Goal: Transaction & Acquisition: Purchase product/service

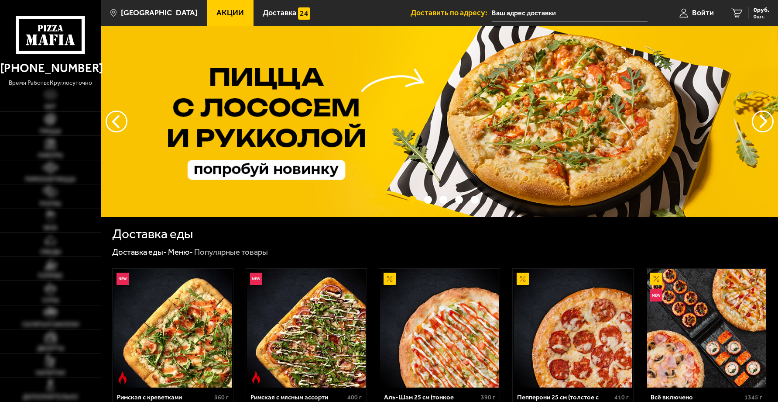
type input "[STREET_ADDRESS]"
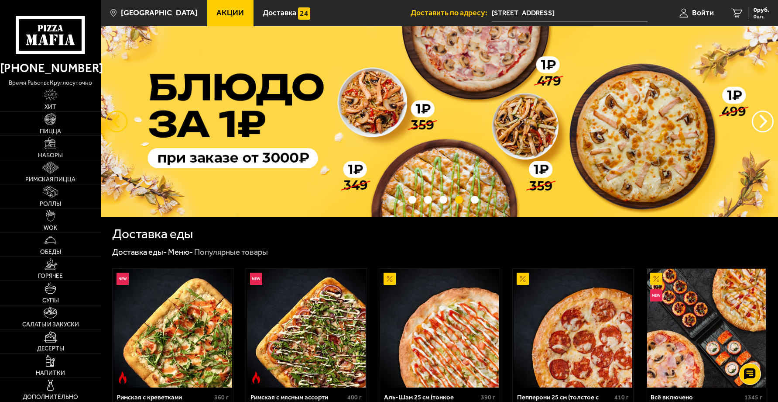
click at [110, 123] on button "следующий" at bounding box center [117, 121] width 22 height 22
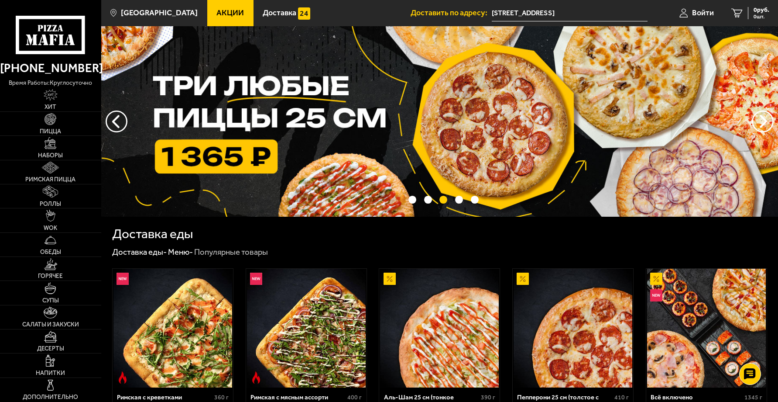
click at [236, 159] on img at bounding box center [439, 121] width 677 height 190
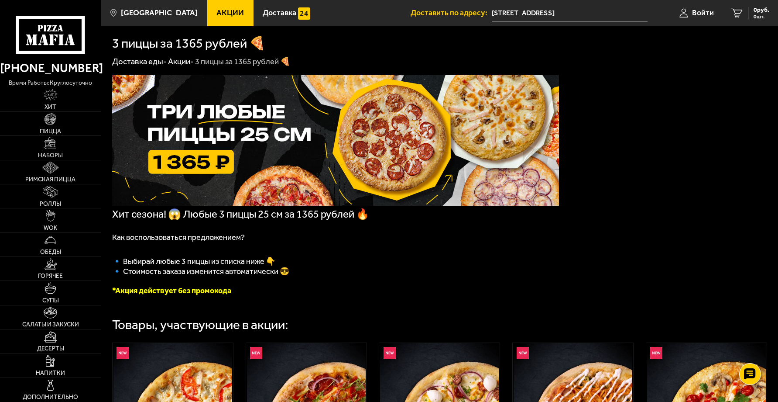
drag, startPoint x: 579, startPoint y: 15, endPoint x: 571, endPoint y: 14, distance: 8.3
click at [571, 14] on input "[STREET_ADDRESS]" at bounding box center [570, 13] width 156 height 16
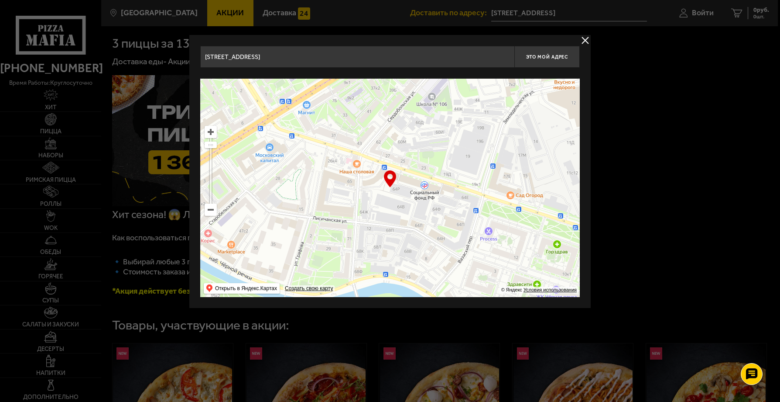
drag, startPoint x: 526, startPoint y: 219, endPoint x: 511, endPoint y: 211, distance: 17.2
click at [511, 211] on ymaps at bounding box center [390, 188] width 380 height 218
type input "[STREET_ADDRESS]"
click at [506, 178] on ymaps at bounding box center [390, 188] width 380 height 218
drag, startPoint x: 390, startPoint y: 179, endPoint x: 608, endPoint y: 46, distance: 255.5
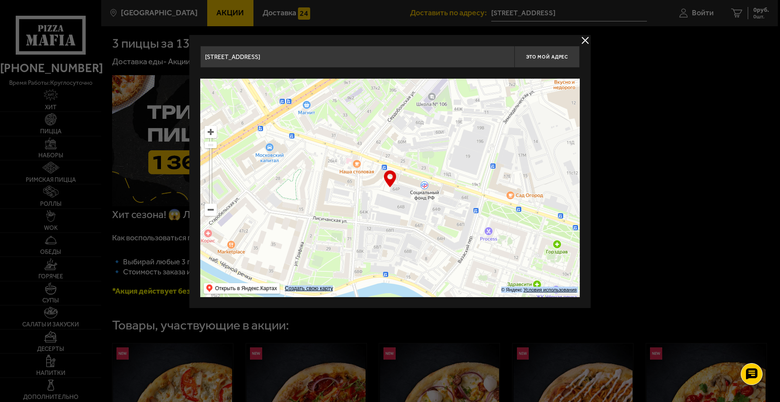
click at [525, 170] on div "… © Яндекс Условия использования Открыть в Яндекс.Картах Создать свою карту" at bounding box center [390, 188] width 380 height 218
click at [588, 39] on button "delivery type" at bounding box center [585, 40] width 11 height 11
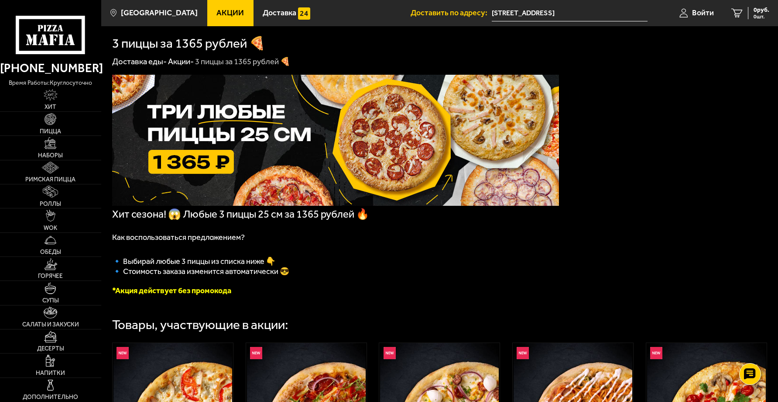
click at [560, 12] on input "[STREET_ADDRESS]" at bounding box center [570, 13] width 156 height 16
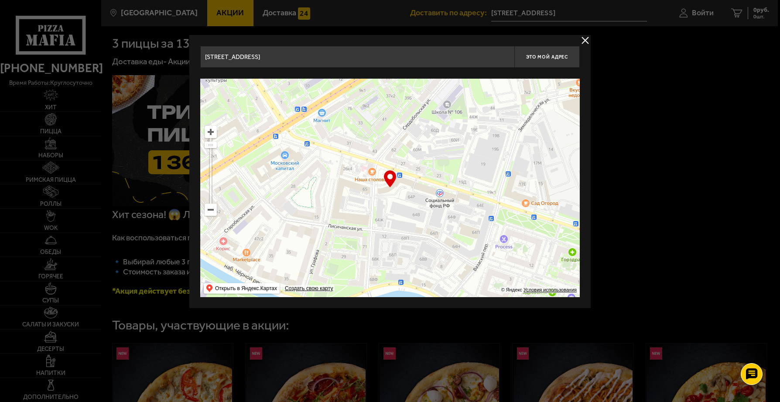
click at [587, 46] on div "[STREET_ADDRESS] Это мой адрес Найдите адрес перетащив карту … © Яндекс Условия…" at bounding box center [390, 171] width 402 height 273
click at [587, 42] on button "delivery type" at bounding box center [585, 40] width 11 height 11
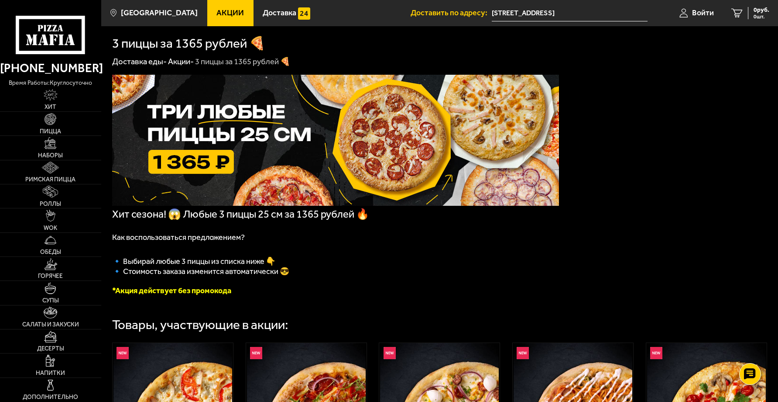
click at [553, 12] on input "[STREET_ADDRESS]" at bounding box center [570, 13] width 156 height 16
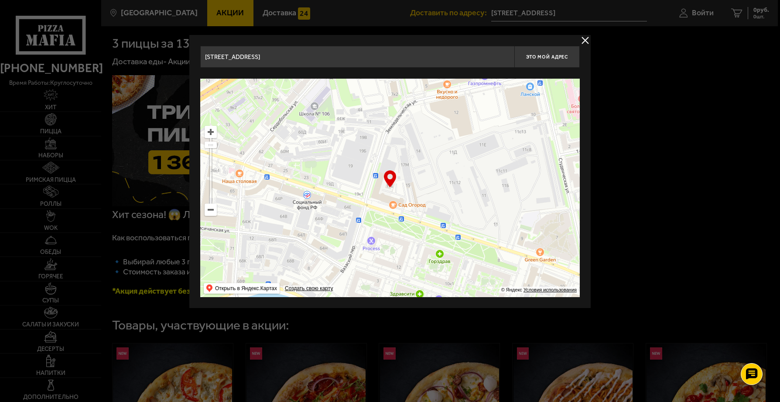
drag, startPoint x: 445, startPoint y: 195, endPoint x: 313, endPoint y: 196, distance: 131.8
click at [313, 196] on ymaps at bounding box center [390, 188] width 380 height 218
type input "[STREET_ADDRESS]"
click at [590, 40] on button "delivery type" at bounding box center [585, 40] width 11 height 11
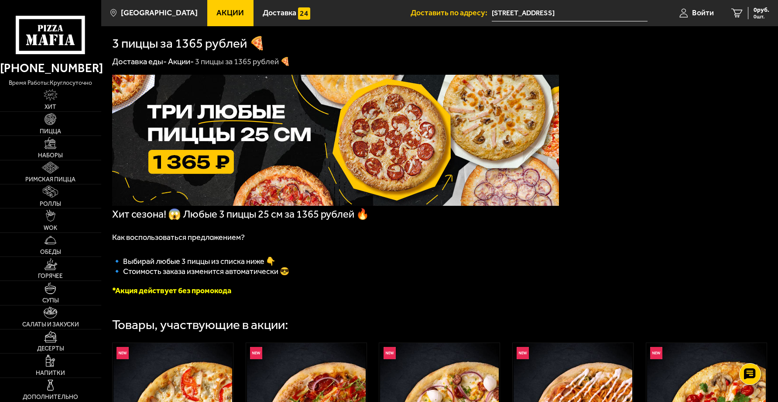
click at [546, 12] on input "[STREET_ADDRESS]" at bounding box center [570, 13] width 156 height 16
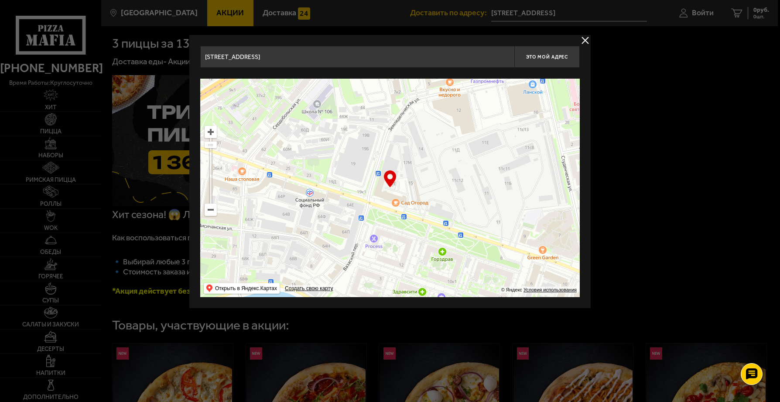
drag, startPoint x: 454, startPoint y: 216, endPoint x: 324, endPoint y: 216, distance: 130.1
click at [324, 216] on ymaps at bounding box center [390, 188] width 380 height 218
click at [395, 182] on div "… © Яндекс Условия использования Открыть в Яндекс.Картах Создать свою карту" at bounding box center [390, 188] width 380 height 218
click at [393, 178] on div "… © Яндекс Условия использования Открыть в Яндекс.Картах Создать свою карту" at bounding box center [390, 188] width 380 height 218
drag, startPoint x: 320, startPoint y: 62, endPoint x: 497, endPoint y: 50, distance: 177.6
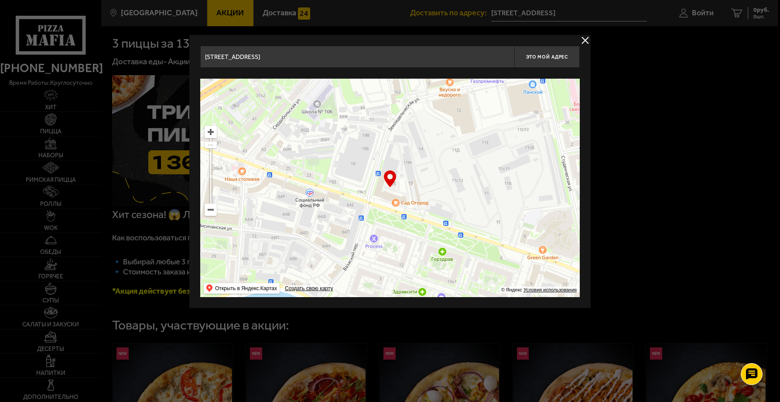
click at [340, 58] on input "[STREET_ADDRESS]" at bounding box center [357, 57] width 314 height 22
click at [534, 56] on span "Это мой адрес" at bounding box center [547, 57] width 42 height 6
click at [391, 178] on div "… © Яндекс Условия использования Открыть в Яндекс.Картах Создать свою карту" at bounding box center [390, 188] width 380 height 218
click at [538, 58] on span "Это мой адрес" at bounding box center [547, 57] width 42 height 6
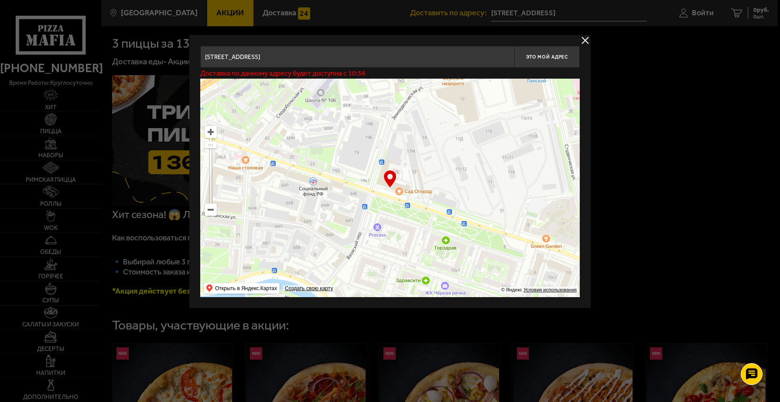
drag, startPoint x: 380, startPoint y: 209, endPoint x: 384, endPoint y: 198, distance: 12.4
click at [384, 198] on ymaps at bounding box center [390, 188] width 380 height 218
type input "[STREET_ADDRESS]"
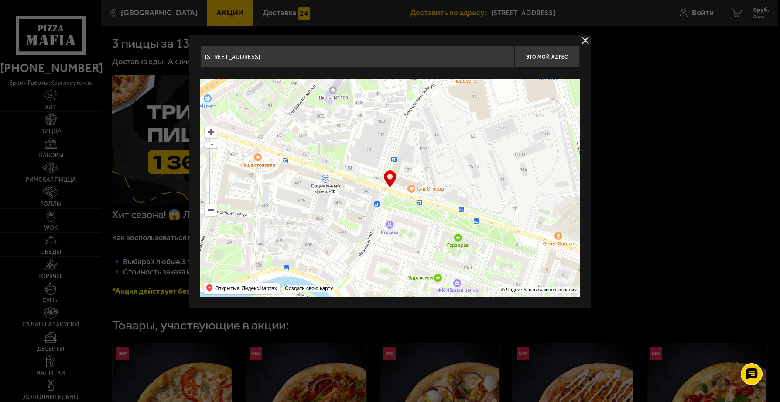
drag, startPoint x: 386, startPoint y: 197, endPoint x: 396, endPoint y: 195, distance: 10.7
click at [396, 195] on ymaps at bounding box center [390, 188] width 380 height 218
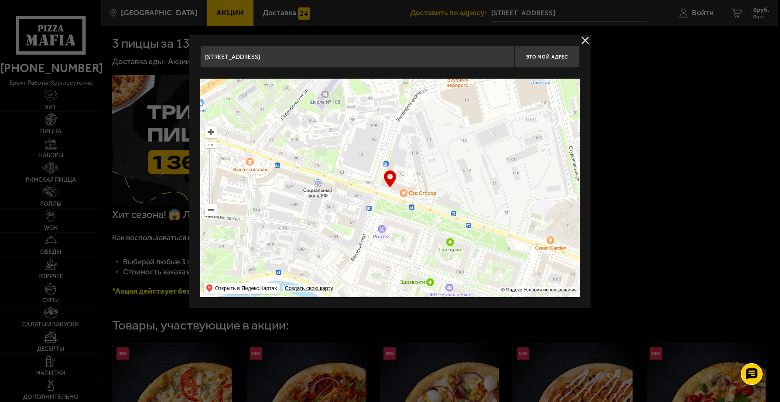
drag, startPoint x: 387, startPoint y: 190, endPoint x: 379, endPoint y: 194, distance: 8.8
click at [379, 194] on ymaps at bounding box center [390, 188] width 380 height 218
click at [551, 57] on span "Это мой адрес" at bounding box center [547, 57] width 42 height 6
click at [331, 77] on p "Доставка по данному адресу будет доступна с 10:56" at bounding box center [282, 73] width 165 height 7
click at [547, 54] on span "Это мой адрес" at bounding box center [547, 57] width 42 height 6
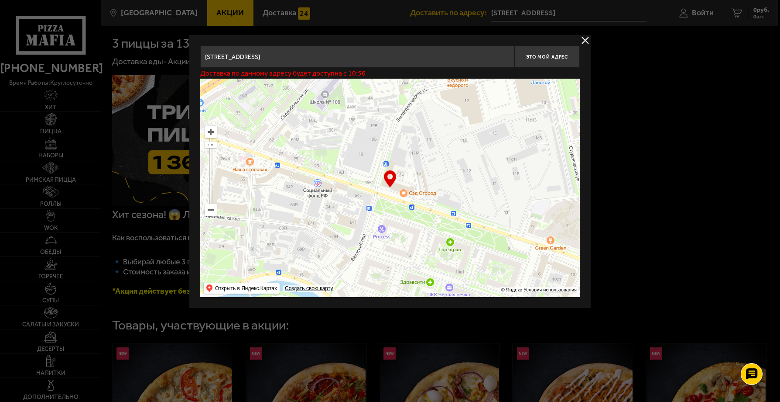
click at [384, 183] on ymaps at bounding box center [390, 188] width 380 height 218
drag, startPoint x: 583, startPoint y: 45, endPoint x: 588, endPoint y: 39, distance: 8.3
click at [588, 39] on button "delivery type" at bounding box center [585, 40] width 11 height 11
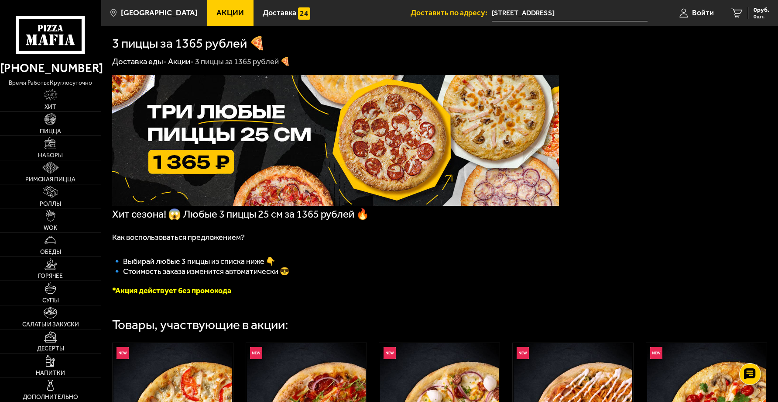
click at [588, 39] on div "3 пиццы за 1365 рублей 🍕" at bounding box center [439, 43] width 655 height 13
click at [579, 14] on li "Доставить по адресу: [STREET_ADDRESS]" at bounding box center [529, 13] width 237 height 26
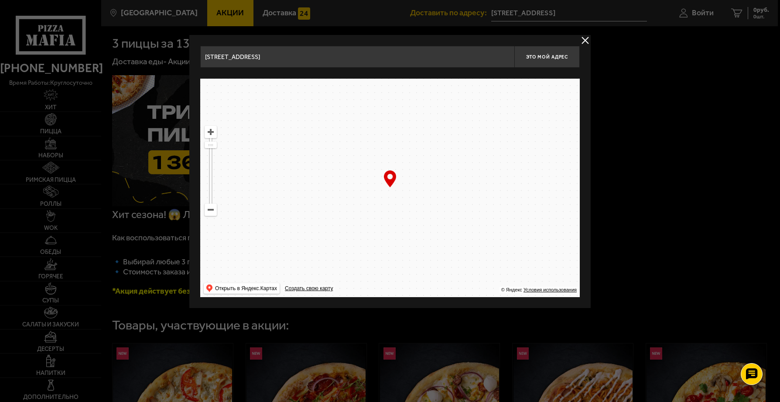
click at [580, 14] on div at bounding box center [390, 201] width 780 height 402
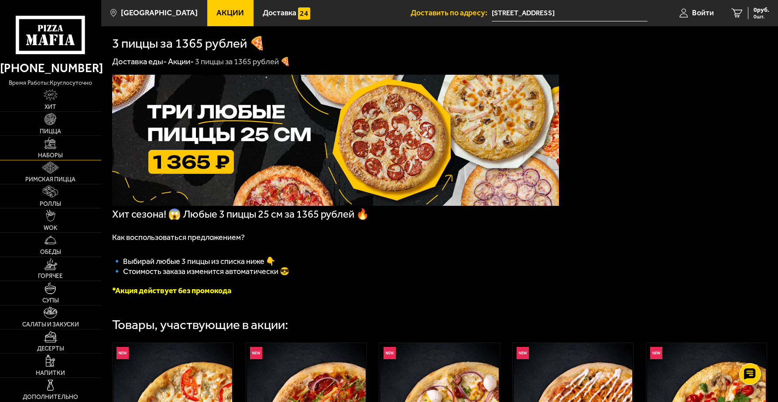
click at [52, 148] on img at bounding box center [51, 143] width 12 height 12
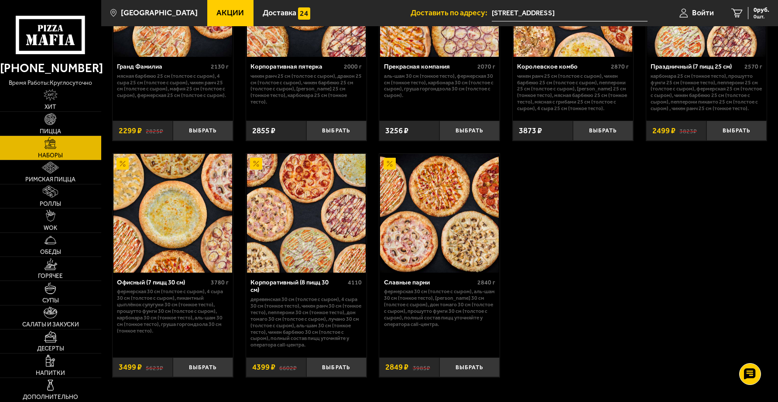
scroll to position [1091, 0]
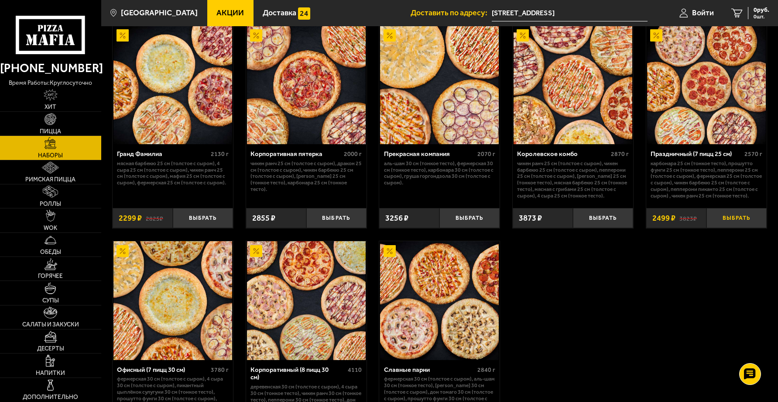
click at [743, 222] on button "Выбрать" at bounding box center [737, 218] width 60 height 20
click at [528, 6] on input "[STREET_ADDRESS]" at bounding box center [559, 13] width 156 height 16
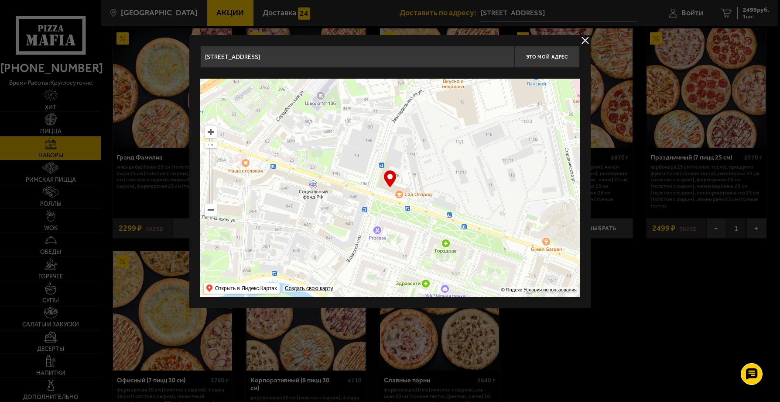
drag, startPoint x: 399, startPoint y: 218, endPoint x: 273, endPoint y: 209, distance: 126.5
click at [273, 209] on ymaps at bounding box center [390, 188] width 380 height 218
click at [545, 61] on button "Это мой адрес" at bounding box center [547, 57] width 65 height 22
click at [268, 72] on p "Доставка по данному адресу будет доступна с 11:00" at bounding box center [282, 73] width 165 height 7
click at [391, 179] on div "… © Яндекс Условия использования Открыть в Яндекс.Картах Создать свою карту" at bounding box center [390, 188] width 380 height 218
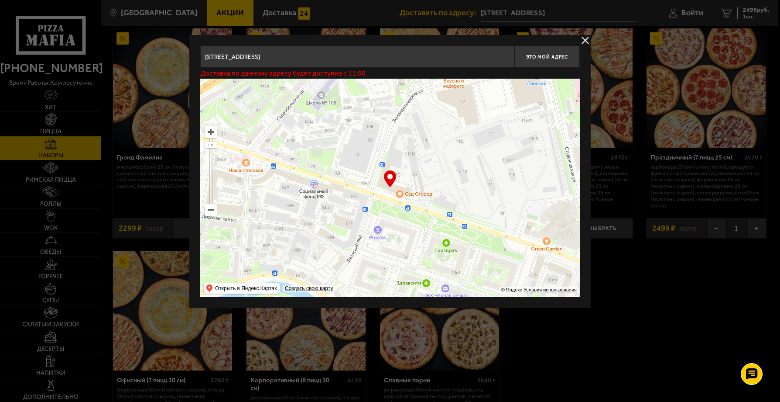
click at [391, 179] on div "… © Яндекс Условия использования Открыть в Яндекс.Картах Создать свою карту" at bounding box center [390, 188] width 380 height 218
click at [547, 55] on span "Это мой адрес" at bounding box center [547, 57] width 42 height 6
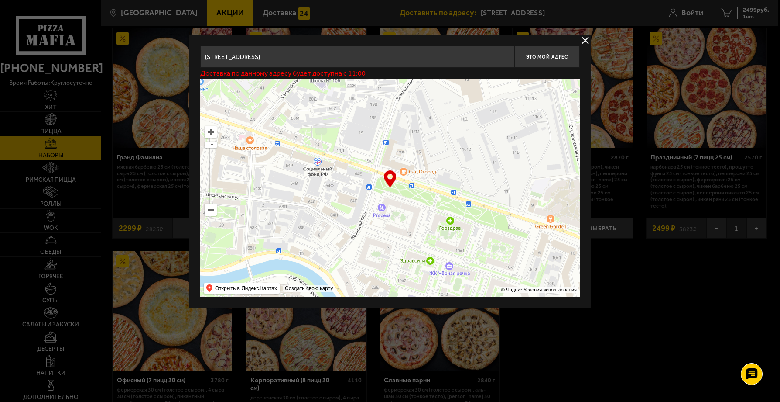
drag, startPoint x: 401, startPoint y: 223, endPoint x: 390, endPoint y: 202, distance: 23.6
click at [404, 200] on ymaps at bounding box center [390, 188] width 380 height 218
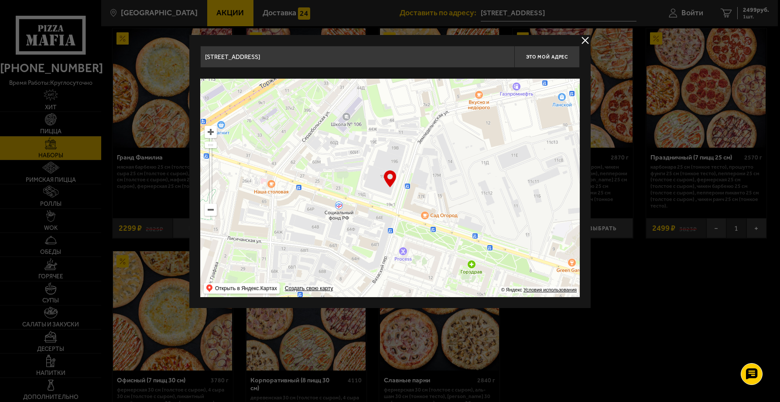
drag, startPoint x: 395, startPoint y: 225, endPoint x: 416, endPoint y: 275, distance: 54.1
click at [416, 276] on ymaps at bounding box center [390, 188] width 380 height 218
click at [388, 226] on ymaps at bounding box center [390, 188] width 380 height 218
click at [395, 179] on div "… © Яндекс Условия использования Открыть в Яндекс.Картах Создать свою карту" at bounding box center [390, 188] width 380 height 218
click at [542, 55] on span "Это мой адрес" at bounding box center [547, 57] width 42 height 6
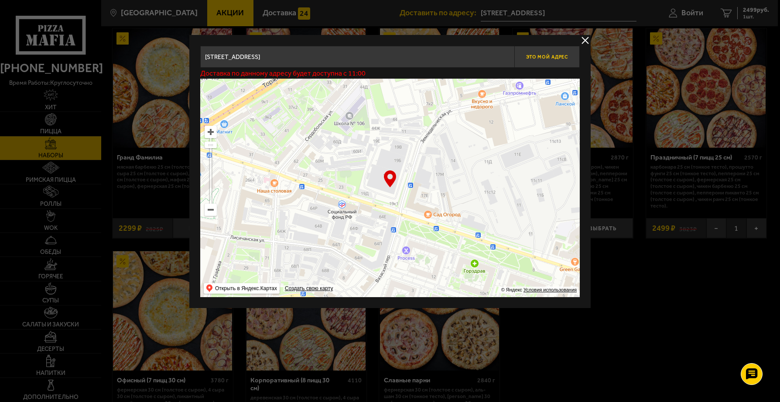
click at [572, 58] on button "Это мой адрес" at bounding box center [547, 57] width 65 height 22
click at [236, 54] on input "[STREET_ADDRESS]" at bounding box center [357, 57] width 314 height 22
drag, startPoint x: 236, startPoint y: 54, endPoint x: 275, endPoint y: 56, distance: 38.9
click at [237, 54] on input "[STREET_ADDRESS]" at bounding box center [357, 57] width 314 height 22
drag, startPoint x: 285, startPoint y: 57, endPoint x: 190, endPoint y: 59, distance: 94.3
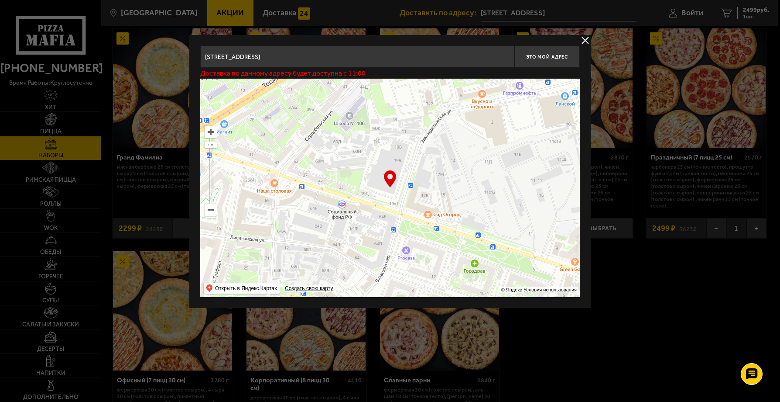
click at [190, 59] on div "[STREET_ADDRESS] Это мой адрес Доставка по данному адресу будет доступна с 11:0…" at bounding box center [390, 171] width 402 height 273
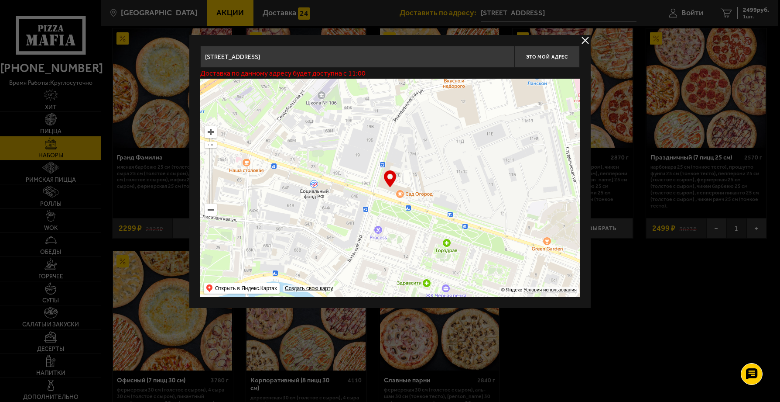
drag, startPoint x: 474, startPoint y: 183, endPoint x: 446, endPoint y: 163, distance: 34.7
click at [446, 163] on ymaps at bounding box center [390, 188] width 380 height 218
type input "[STREET_ADDRESS]"
click at [241, 54] on input "[STREET_ADDRESS]" at bounding box center [357, 57] width 314 height 22
drag, startPoint x: 237, startPoint y: 57, endPoint x: 161, endPoint y: 57, distance: 75.9
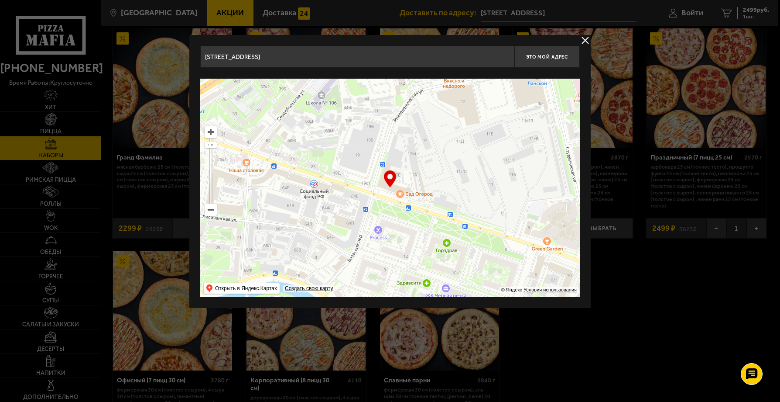
click at [532, 59] on span "Это мой адрес" at bounding box center [547, 57] width 42 height 6
drag, startPoint x: 464, startPoint y: 62, endPoint x: 529, endPoint y: 57, distance: 65.2
click at [474, 62] on input "[STREET_ADDRESS]" at bounding box center [357, 57] width 314 height 22
click at [531, 56] on span "Это мой адрес" at bounding box center [547, 57] width 42 height 6
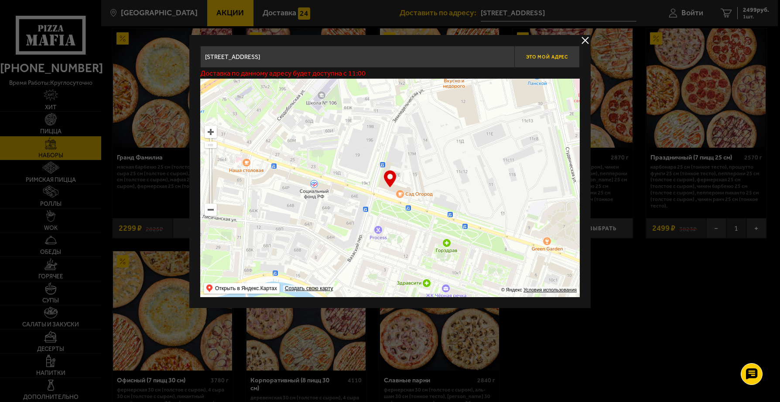
click at [530, 56] on span "Это мой адрес" at bounding box center [547, 57] width 42 height 6
click at [529, 55] on span "Это мой адрес" at bounding box center [547, 57] width 42 height 6
click at [587, 41] on button "delivery type" at bounding box center [585, 40] width 11 height 11
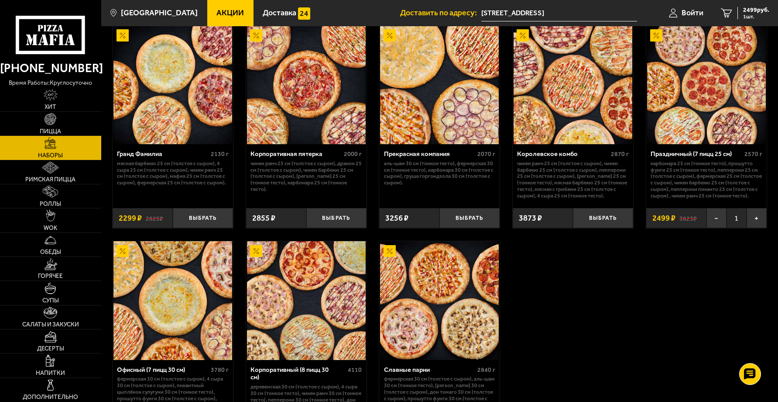
click at [580, 10] on input "[STREET_ADDRESS]" at bounding box center [559, 13] width 156 height 16
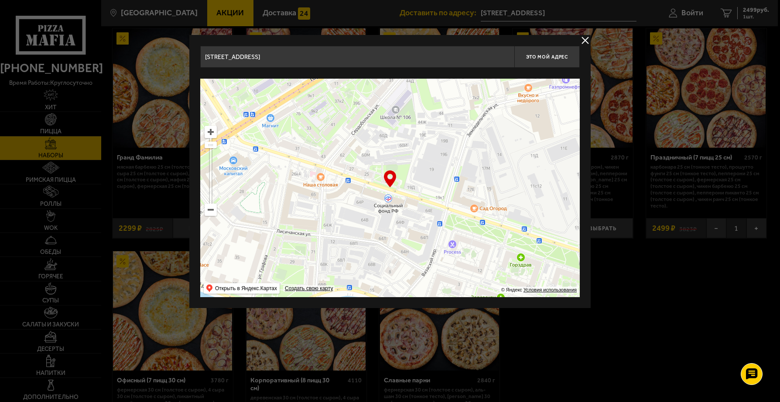
drag, startPoint x: 422, startPoint y: 200, endPoint x: 371, endPoint y: 203, distance: 51.6
click at [371, 204] on ymaps at bounding box center [390, 188] width 380 height 218
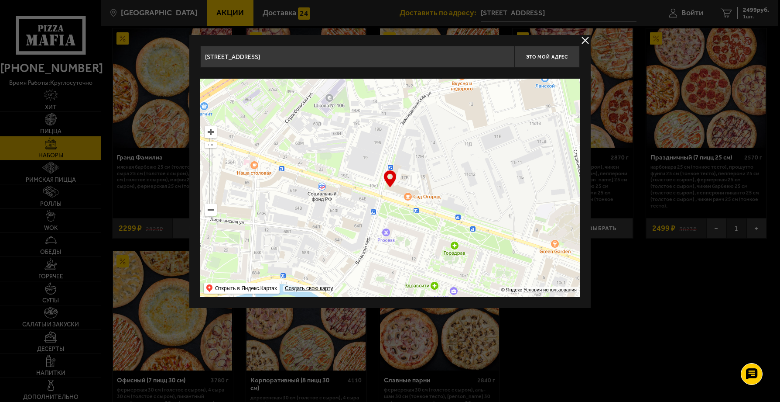
type input "[STREET_ADDRESS]"
drag, startPoint x: 419, startPoint y: 199, endPoint x: 370, endPoint y: 201, distance: 48.9
click at [370, 201] on ymaps at bounding box center [390, 188] width 380 height 218
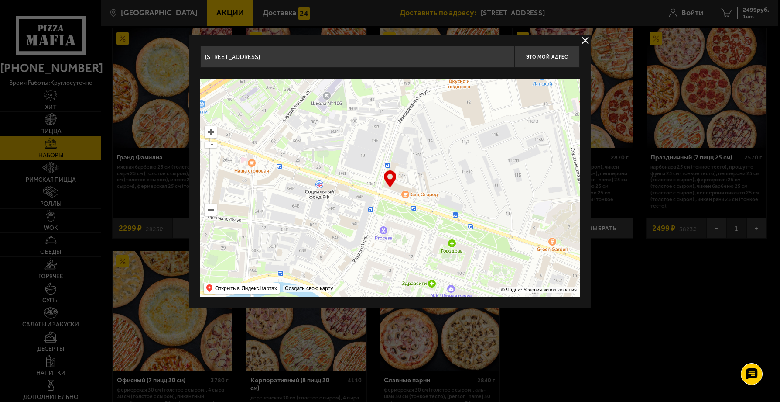
click at [388, 196] on ymaps at bounding box center [390, 188] width 380 height 218
click at [526, 62] on button "Это мой адрес" at bounding box center [547, 57] width 65 height 22
click at [587, 39] on button "delivery type" at bounding box center [585, 40] width 11 height 11
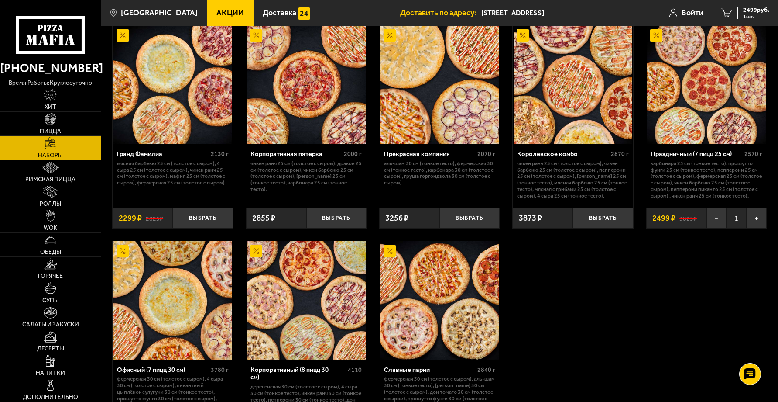
click at [525, 11] on input "[STREET_ADDRESS]" at bounding box center [559, 13] width 156 height 16
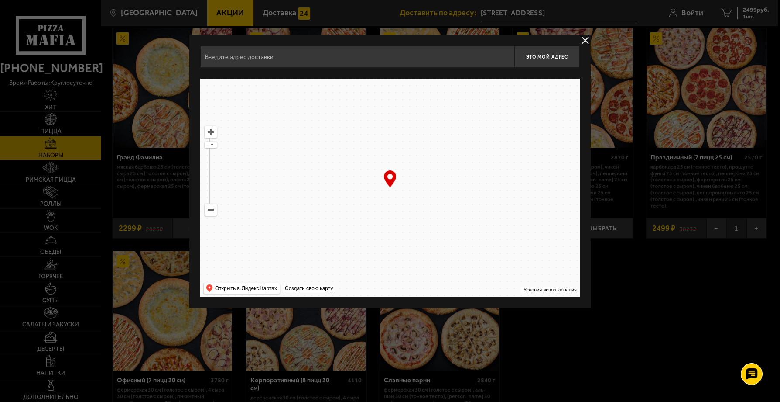
type input "[STREET_ADDRESS]"
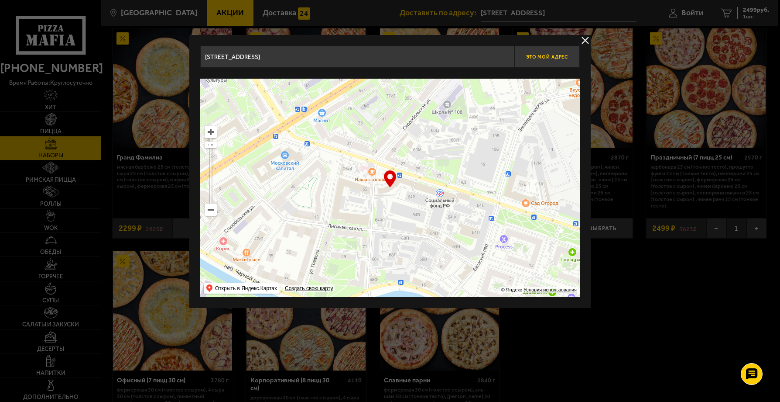
click at [542, 56] on span "Это мой адрес" at bounding box center [547, 57] width 42 height 6
click at [585, 41] on button "delivery type" at bounding box center [585, 40] width 11 height 11
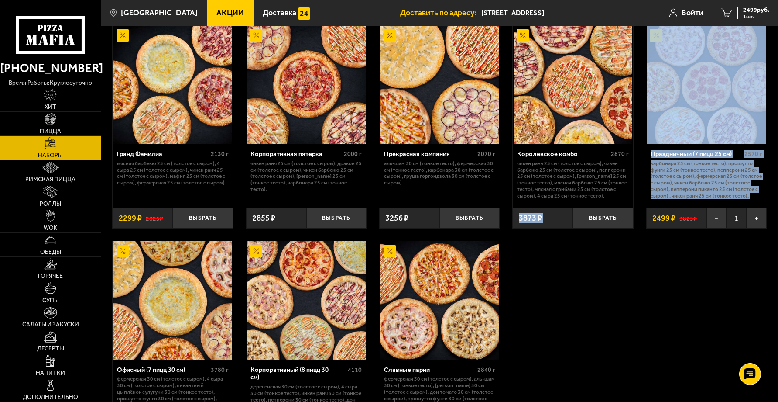
drag, startPoint x: 716, startPoint y: 275, endPoint x: 639, endPoint y: 282, distance: 77.2
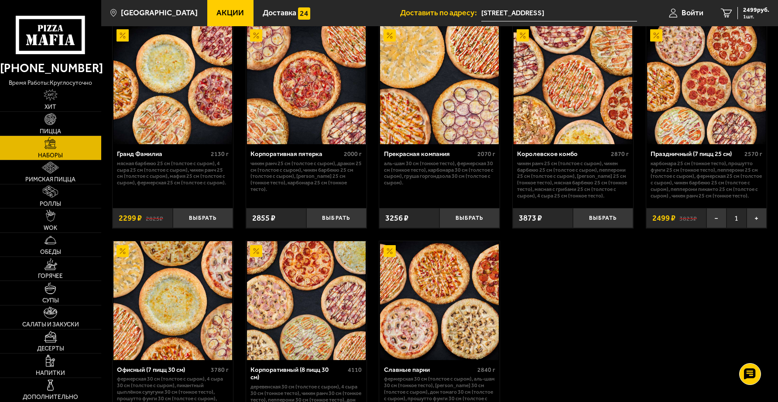
click at [508, 15] on input "[STREET_ADDRESS]" at bounding box center [559, 13] width 156 height 16
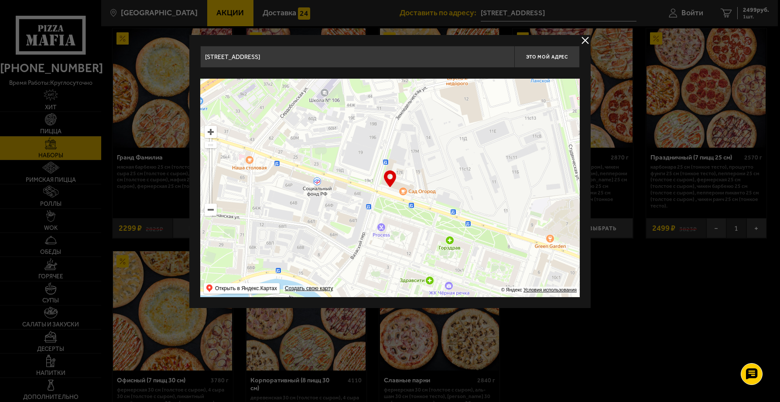
drag, startPoint x: 513, startPoint y: 237, endPoint x: 391, endPoint y: 225, distance: 123.2
click at [391, 225] on ymaps at bounding box center [390, 188] width 380 height 218
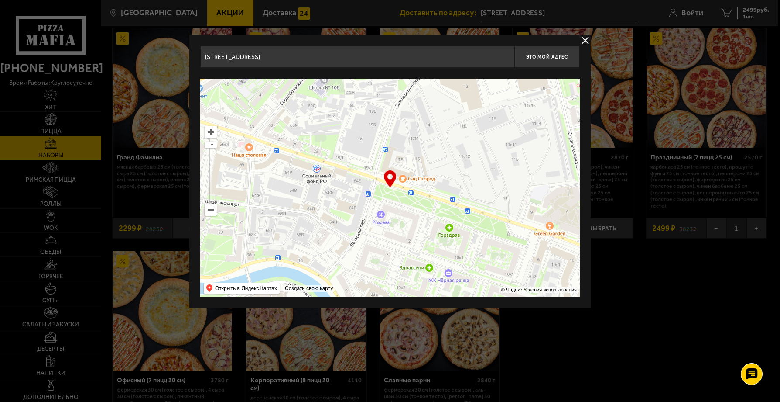
drag, startPoint x: 391, startPoint y: 214, endPoint x: 391, endPoint y: 202, distance: 12.2
click at [391, 202] on ymaps at bounding box center [390, 188] width 380 height 218
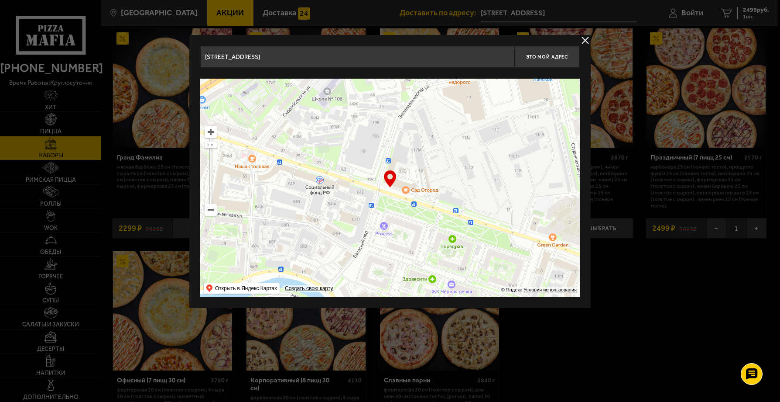
drag, startPoint x: 397, startPoint y: 206, endPoint x: 400, endPoint y: 218, distance: 11.8
click at [400, 218] on ymaps at bounding box center [390, 188] width 380 height 218
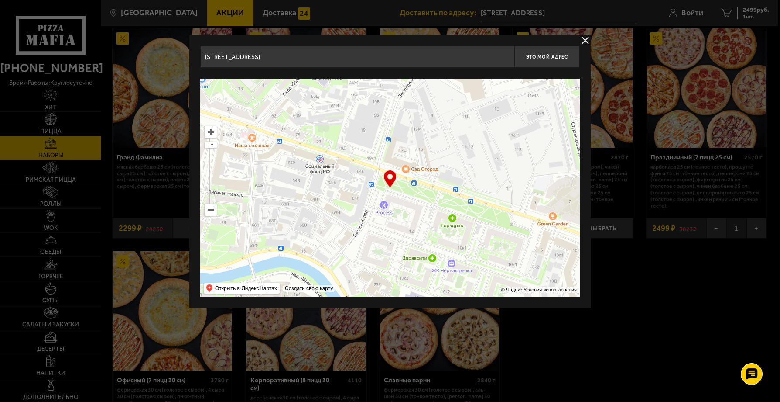
click at [391, 185] on div "… © Яндекс Условия использования Открыть в Яндекс.Картах Создать свою карту" at bounding box center [390, 188] width 380 height 218
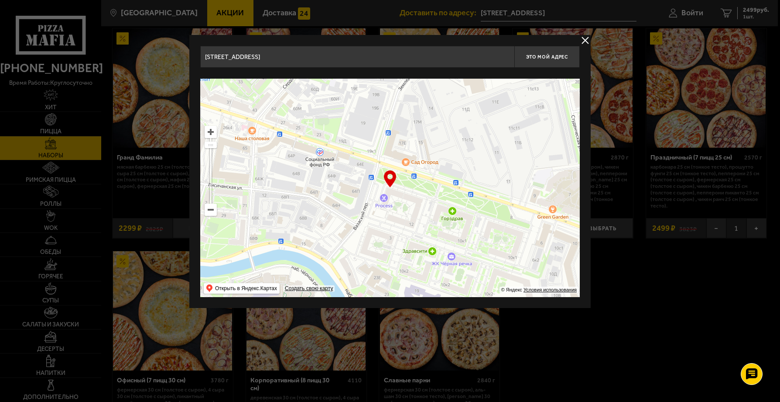
click at [396, 197] on ymaps at bounding box center [390, 188] width 380 height 218
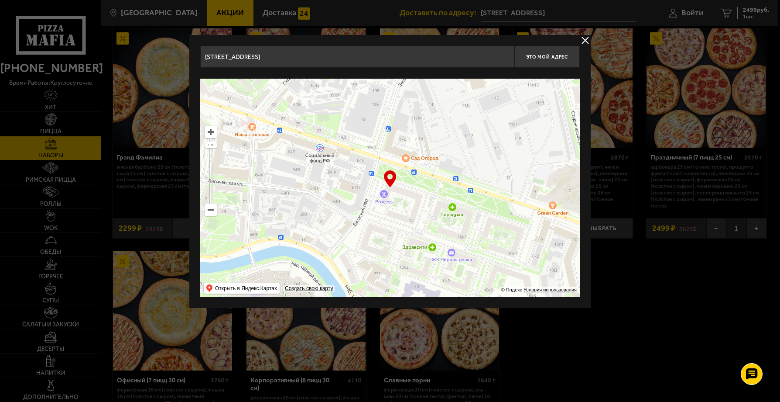
click at [395, 192] on ymaps at bounding box center [390, 188] width 380 height 218
click at [395, 189] on ymaps at bounding box center [390, 188] width 380 height 218
click at [390, 178] on div "… © Яндекс Условия использования Открыть в Яндекс.Картах Создать свою карту" at bounding box center [390, 188] width 380 height 218
click at [395, 182] on div "… © Яндекс Условия использования Открыть в Яндекс.Картах Создать свою карту" at bounding box center [390, 188] width 380 height 218
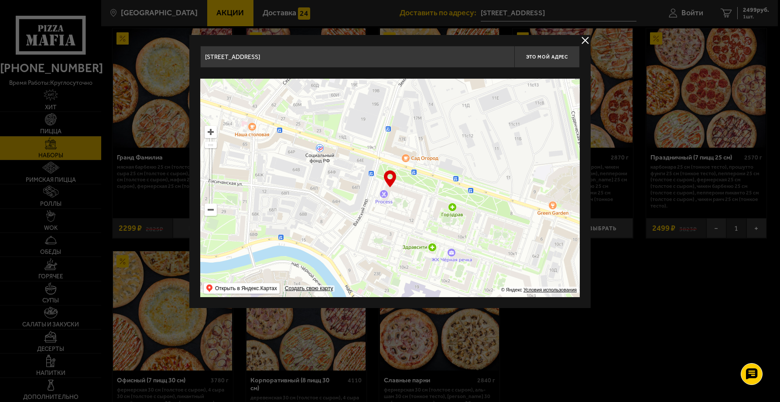
drag, startPoint x: 393, startPoint y: 177, endPoint x: 380, endPoint y: 191, distance: 18.8
click at [392, 177] on div "… © Яндекс Условия использования Открыть в Яндекс.Картах Создать свою карту" at bounding box center [390, 188] width 380 height 218
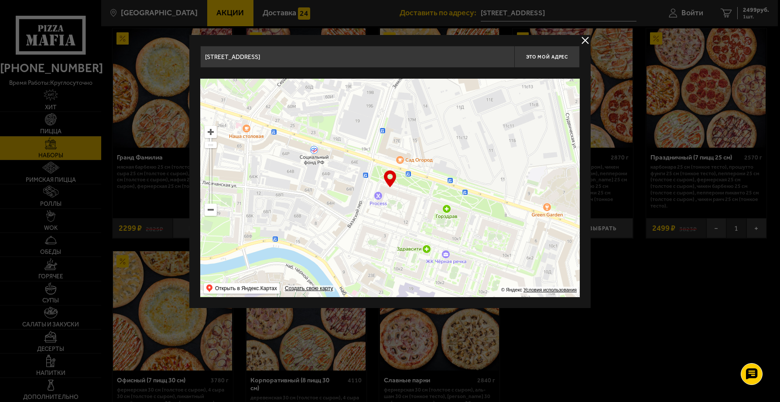
drag, startPoint x: 392, startPoint y: 204, endPoint x: 387, endPoint y: 206, distance: 5.9
click at [387, 206] on ymaps at bounding box center [390, 188] width 380 height 218
click at [392, 176] on div "… © Яндекс Условия использования Открыть в Яндекс.Картах Создать свою карту" at bounding box center [390, 188] width 380 height 218
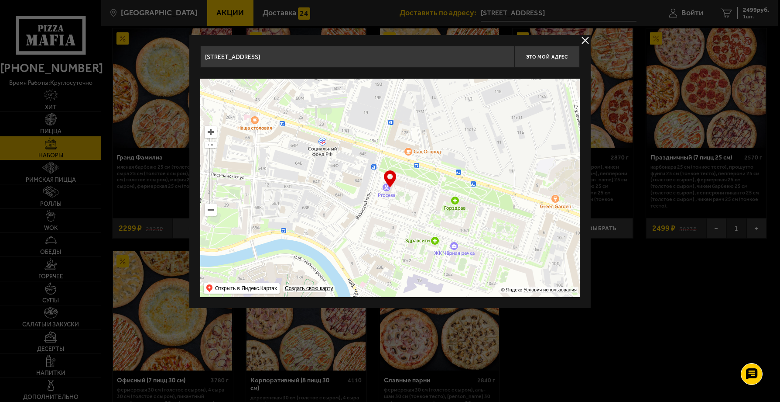
drag, startPoint x: 401, startPoint y: 195, endPoint x: 409, endPoint y: 191, distance: 9.2
click at [409, 191] on ymaps at bounding box center [390, 188] width 380 height 218
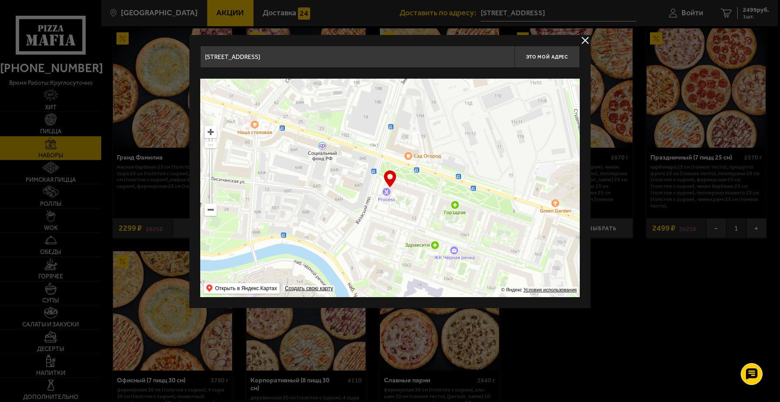
click at [388, 181] on div "… © Яндекс Условия использования Открыть в Яндекс.Картах Создать свою карту" at bounding box center [390, 188] width 380 height 218
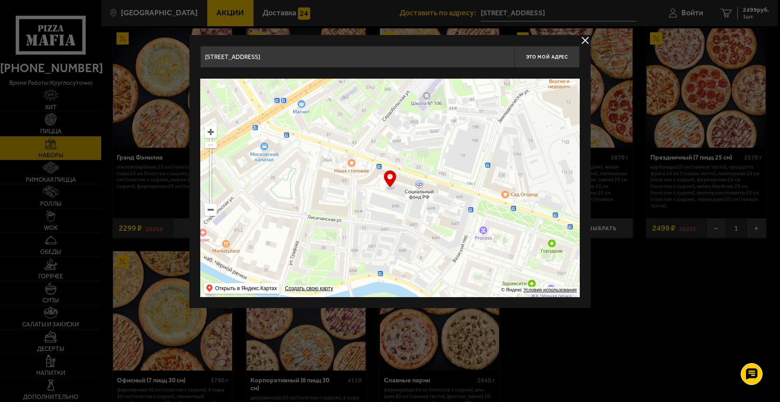
click at [418, 213] on ymaps at bounding box center [390, 188] width 380 height 218
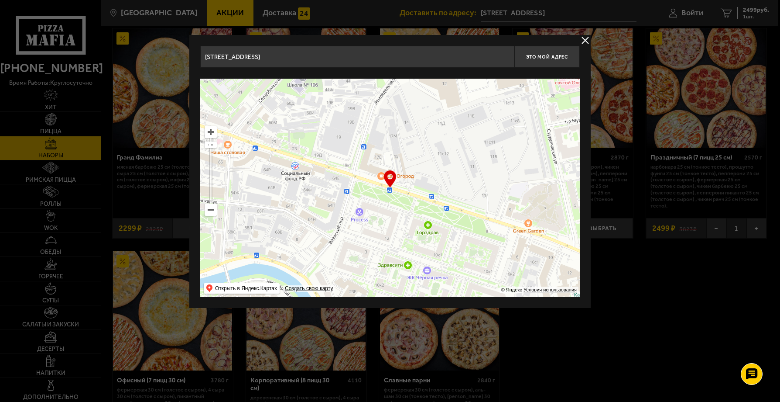
drag, startPoint x: 437, startPoint y: 219, endPoint x: 282, endPoint y: 189, distance: 158.3
click at [282, 189] on ymaps at bounding box center [390, 188] width 380 height 218
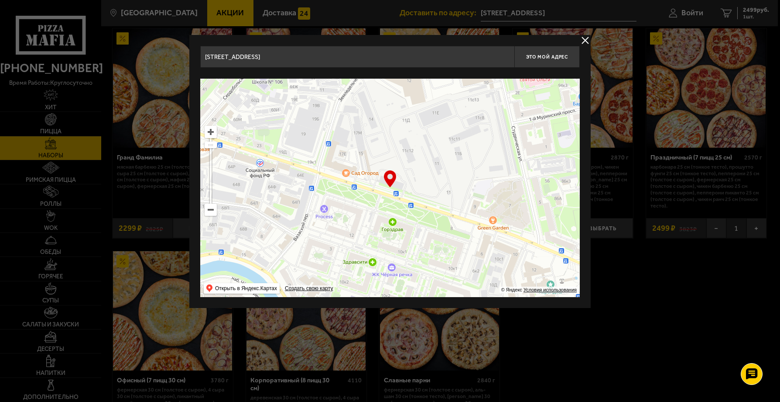
drag, startPoint x: 405, startPoint y: 226, endPoint x: 369, endPoint y: 223, distance: 35.5
click at [369, 223] on ymaps at bounding box center [390, 188] width 380 height 218
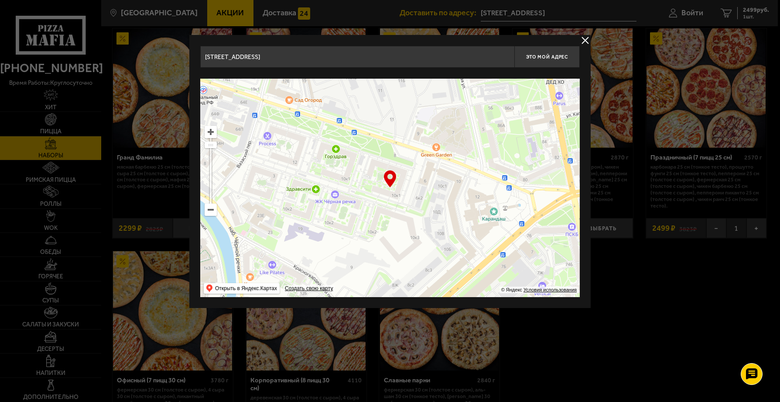
drag, startPoint x: 415, startPoint y: 214, endPoint x: 365, endPoint y: 152, distance: 79.5
click at [365, 152] on ymaps at bounding box center [390, 188] width 380 height 218
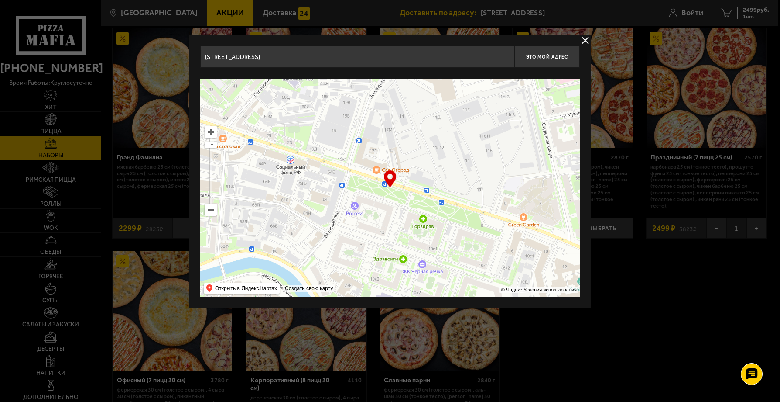
drag, startPoint x: 386, startPoint y: 203, endPoint x: 399, endPoint y: 212, distance: 15.7
click at [399, 212] on ymaps at bounding box center [390, 188] width 380 height 218
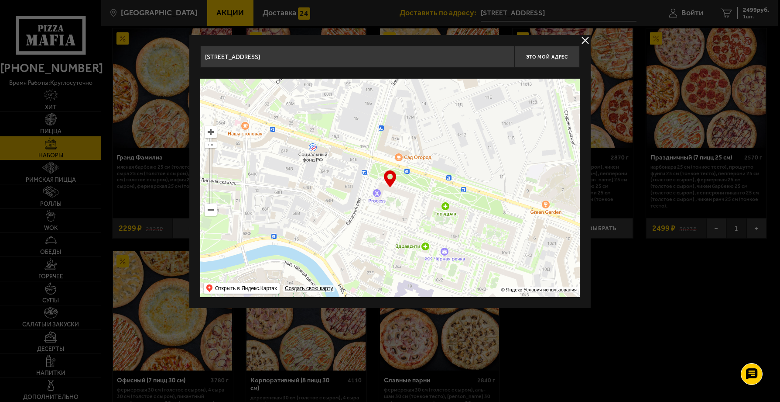
drag, startPoint x: 420, startPoint y: 192, endPoint x: 398, endPoint y: 194, distance: 22.4
click at [398, 194] on ymaps at bounding box center [390, 188] width 380 height 218
drag, startPoint x: 398, startPoint y: 194, endPoint x: 395, endPoint y: 180, distance: 14.3
click at [398, 194] on ymaps at bounding box center [390, 188] width 380 height 218
click at [393, 177] on div "… © Яндекс Условия использования Открыть в Яндекс.Картах Создать свою карту" at bounding box center [390, 188] width 380 height 218
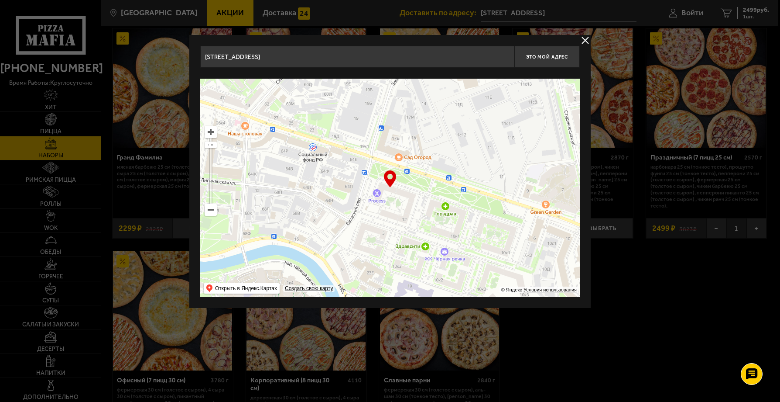
click at [389, 192] on ymaps at bounding box center [390, 188] width 380 height 218
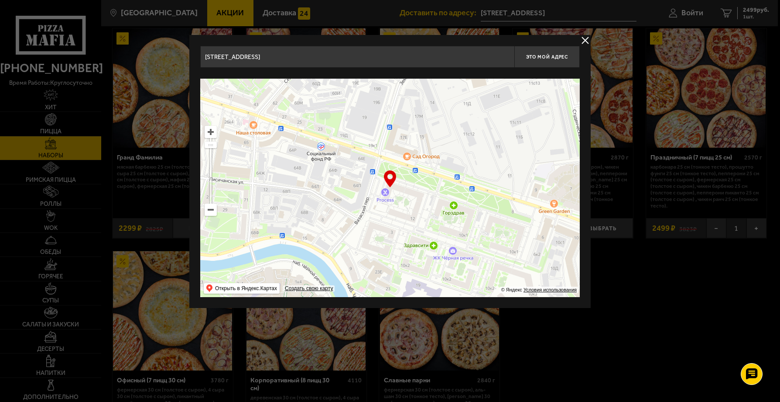
click at [400, 190] on ymaps at bounding box center [390, 188] width 380 height 218
click at [394, 175] on div "… © Яндекс Условия использования Открыть в Яндекс.Картах Создать свою карту" at bounding box center [390, 188] width 380 height 218
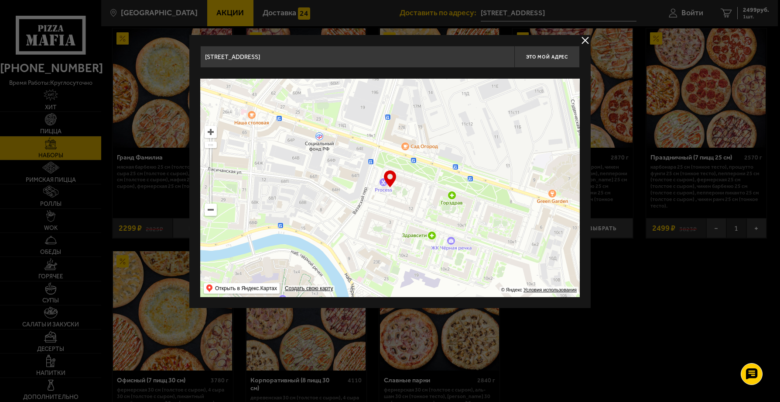
drag, startPoint x: 309, startPoint y: 155, endPoint x: 329, endPoint y: 164, distance: 21.7
click at [326, 156] on ymaps at bounding box center [390, 188] width 380 height 218
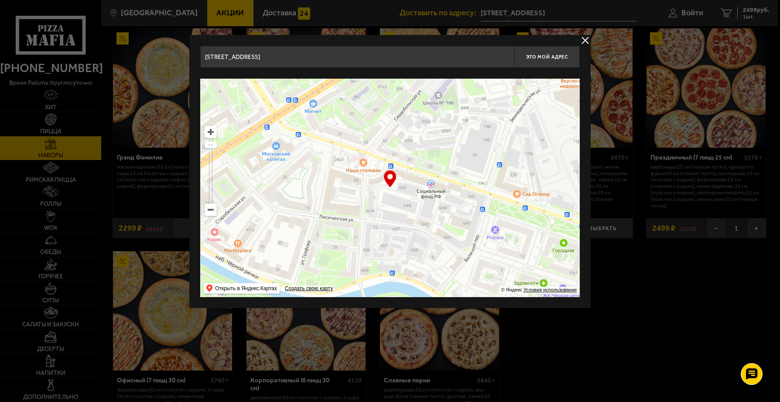
type input "[STREET_ADDRESS]"
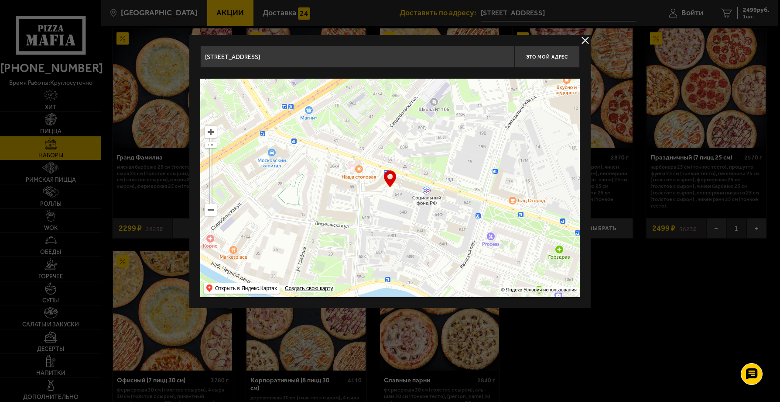
drag, startPoint x: 377, startPoint y: 187, endPoint x: 442, endPoint y: 211, distance: 68.9
click at [442, 211] on ymaps at bounding box center [390, 188] width 380 height 218
click at [583, 38] on button "delivery type" at bounding box center [585, 40] width 11 height 11
